Goal: Task Accomplishment & Management: Complete application form

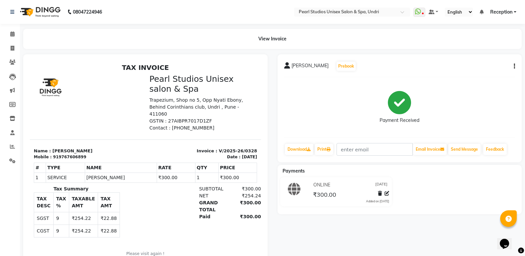
click at [0, 77] on li "Leads" at bounding box center [10, 77] width 20 height 14
click at [13, 46] on icon at bounding box center [13, 48] width 4 height 5
select select "service"
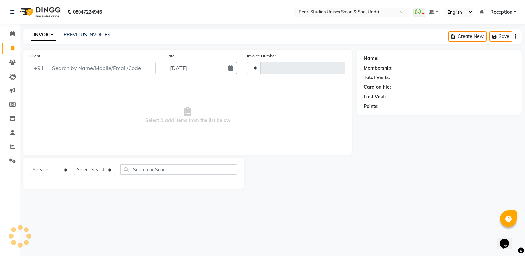
type input "0329"
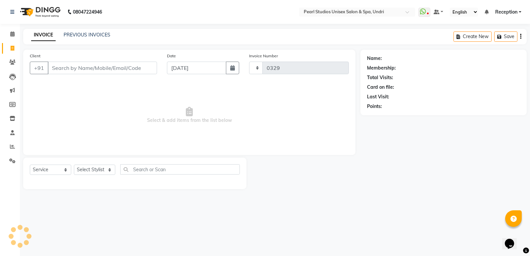
select select "78"
select select "membership"
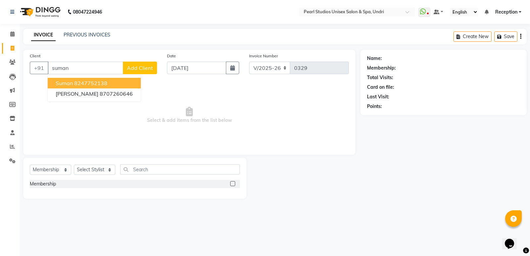
click at [80, 83] on ngb-highlight "8247752138" at bounding box center [90, 83] width 33 height 7
type input "8247752138"
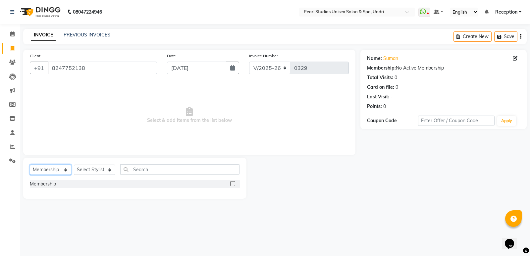
click at [42, 167] on select "Select Service Product Membership Package Voucher Prepaid Gift Card" at bounding box center [50, 170] width 41 height 10
select select "service"
click at [30, 165] on select "Select Service Product Membership Package Voucher Prepaid Gift Card" at bounding box center [50, 170] width 41 height 10
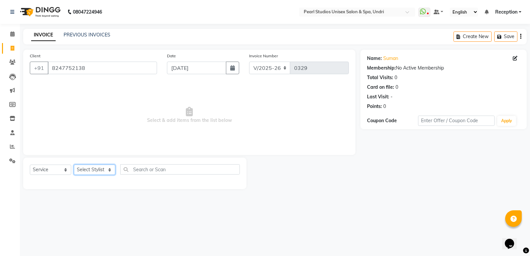
click at [95, 171] on select "Select Stylist Avinash [PERSON_NAME] [PERSON_NAME] Pooja [PERSON_NAME] [PERSON_…" at bounding box center [94, 170] width 41 height 10
select select "90569"
click at [74, 165] on select "Select Stylist Avinash [PERSON_NAME] [PERSON_NAME] Pooja [PERSON_NAME] [PERSON_…" at bounding box center [94, 170] width 41 height 10
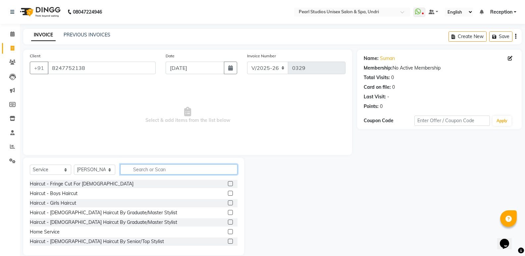
click at [150, 170] on input "text" at bounding box center [178, 169] width 117 height 10
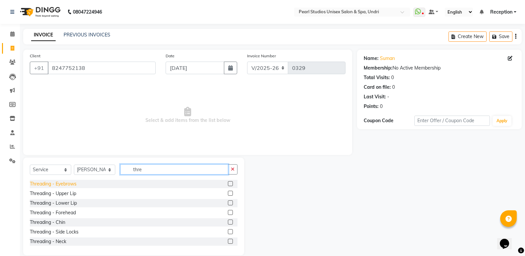
type input "thre"
click at [64, 184] on div "Threading - Eyebrows" at bounding box center [53, 184] width 47 height 7
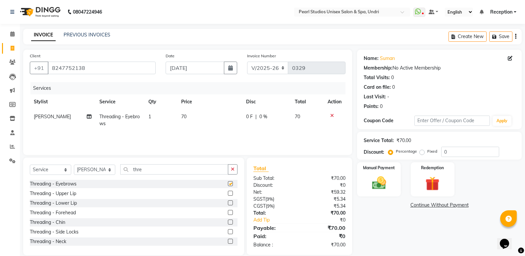
checkbox input "false"
click at [393, 172] on div "Manual Payment" at bounding box center [378, 179] width 45 height 35
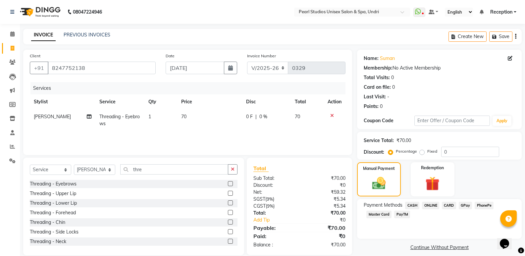
click at [414, 207] on span "CASH" at bounding box center [412, 206] width 14 height 8
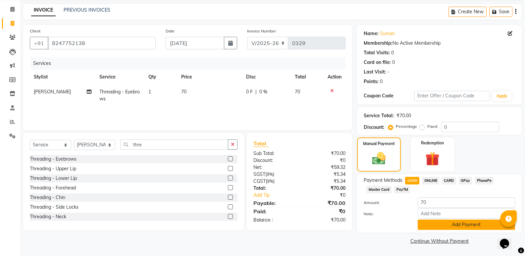
click at [426, 227] on button "Add Payment" at bounding box center [466, 225] width 97 height 10
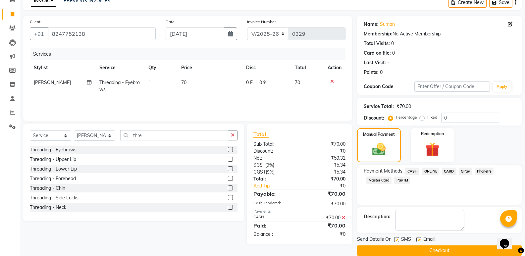
scroll to position [44, 0]
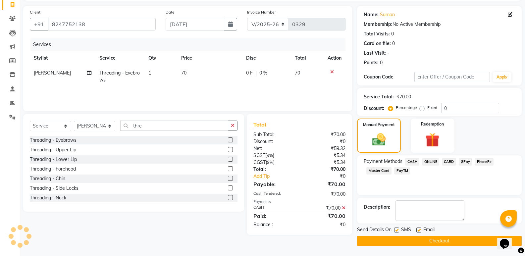
click at [399, 229] on label at bounding box center [396, 230] width 5 height 5
click at [399, 229] on input "checkbox" at bounding box center [396, 230] width 4 height 4
checkbox input "false"
click at [420, 232] on div at bounding box center [418, 231] width 4 height 7
click at [418, 228] on label at bounding box center [418, 230] width 5 height 5
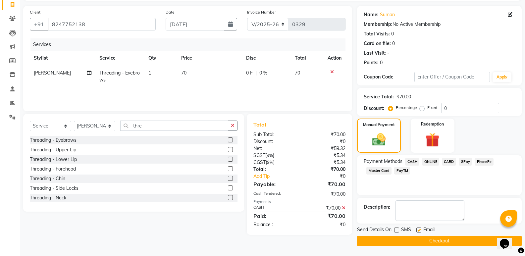
click at [418, 228] on input "checkbox" at bounding box center [418, 230] width 4 height 4
checkbox input "false"
click at [409, 245] on button "Checkout" at bounding box center [439, 241] width 165 height 10
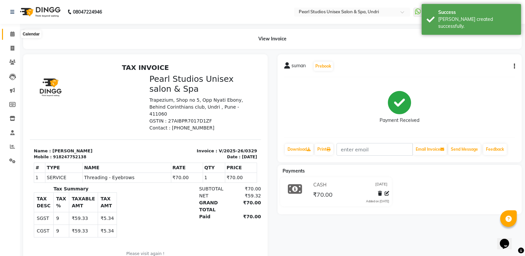
click at [14, 34] on icon at bounding box center [12, 33] width 4 height 5
